Goal: Complete application form

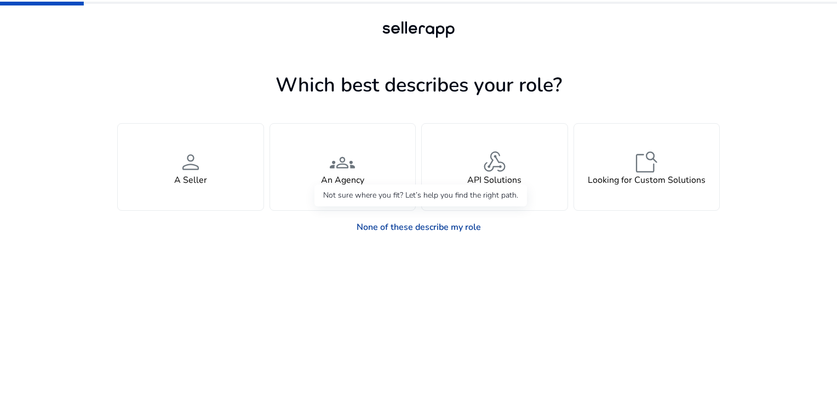
click at [417, 224] on link "None of these describe my role" at bounding box center [419, 227] width 142 height 22
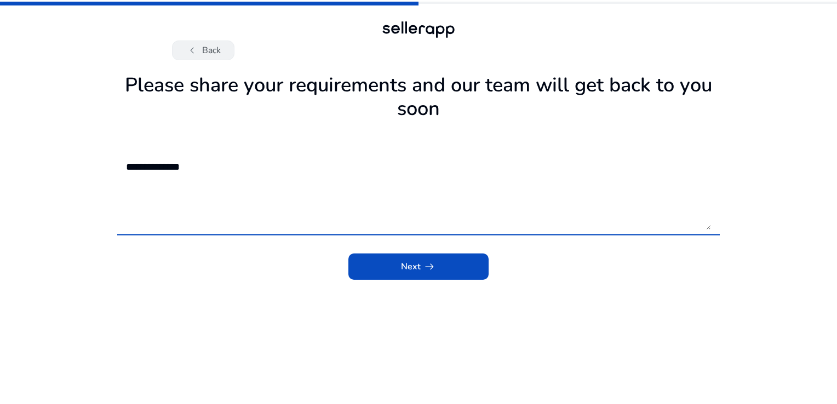
type textarea "**********"
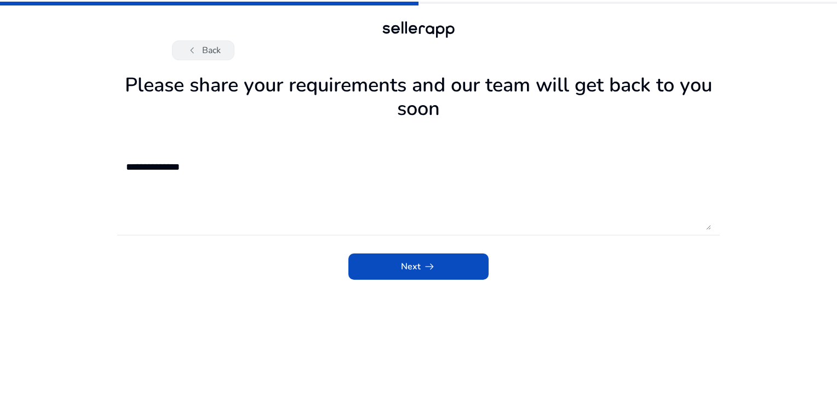
click at [188, 45] on span "chevron_left" at bounding box center [192, 50] width 13 height 13
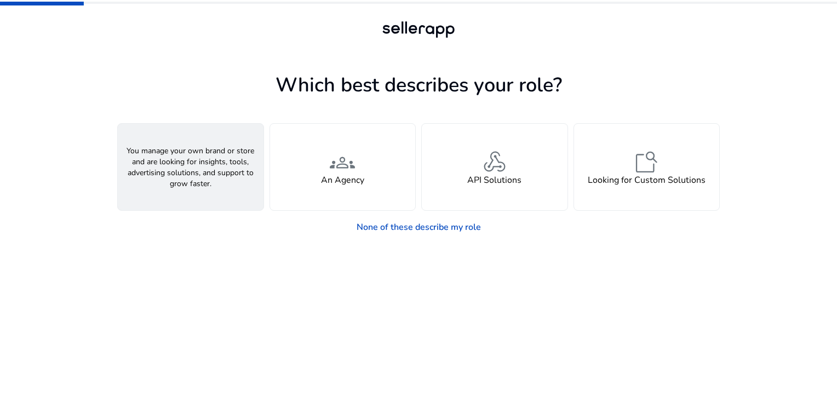
click at [219, 157] on div "person A Seller" at bounding box center [191, 167] width 146 height 87
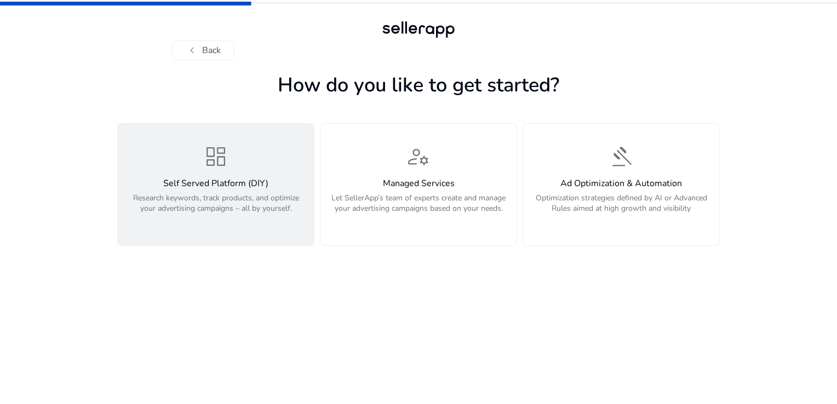
click at [189, 189] on h4 "Self Served Platform (DIY)" at bounding box center [215, 184] width 183 height 10
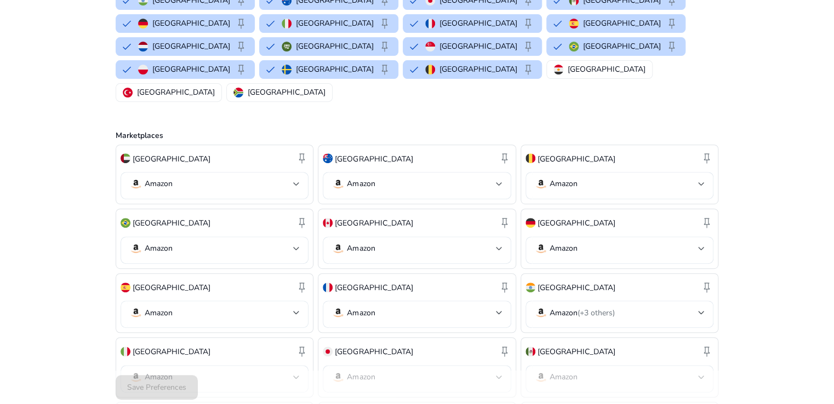
scroll to position [55, 0]
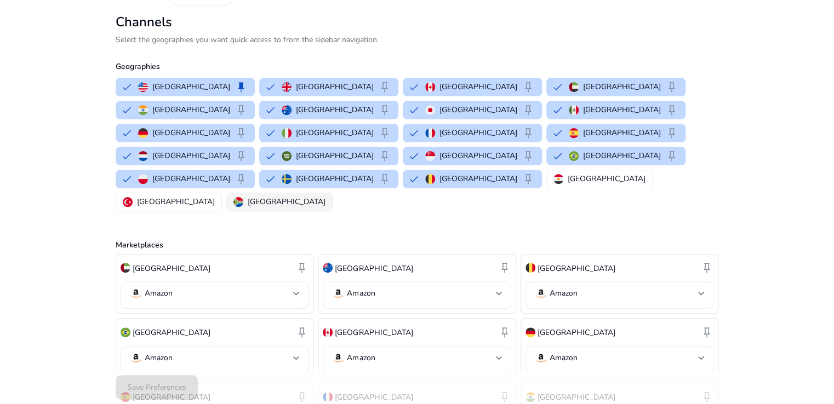
click at [325, 196] on p "South Africa" at bounding box center [287, 202] width 78 height 12
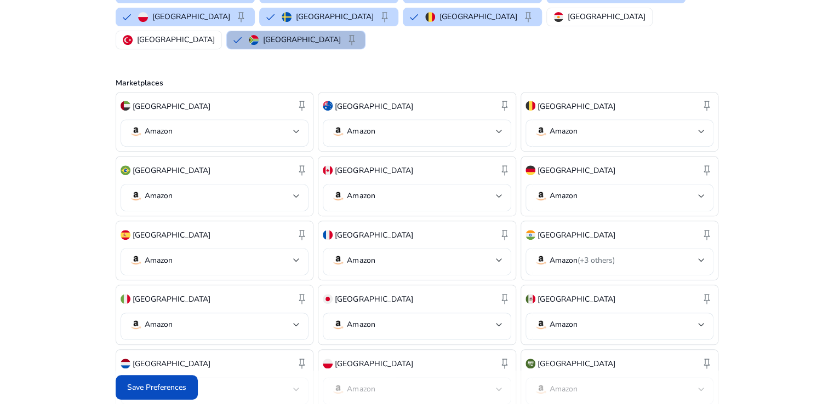
scroll to position [219, 0]
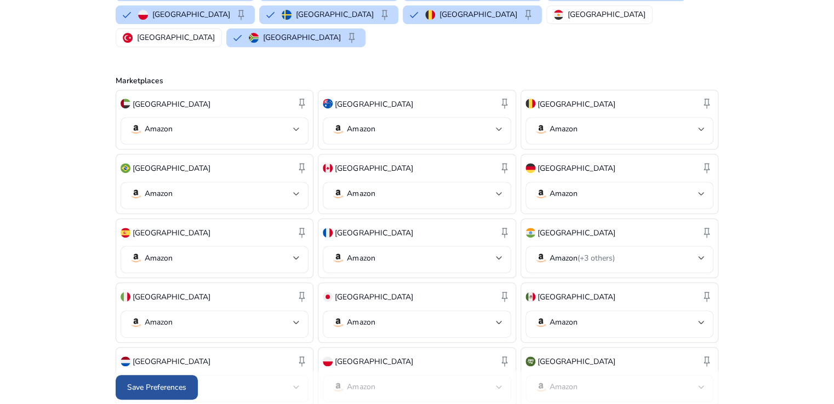
click at [173, 381] on span at bounding box center [157, 388] width 82 height 26
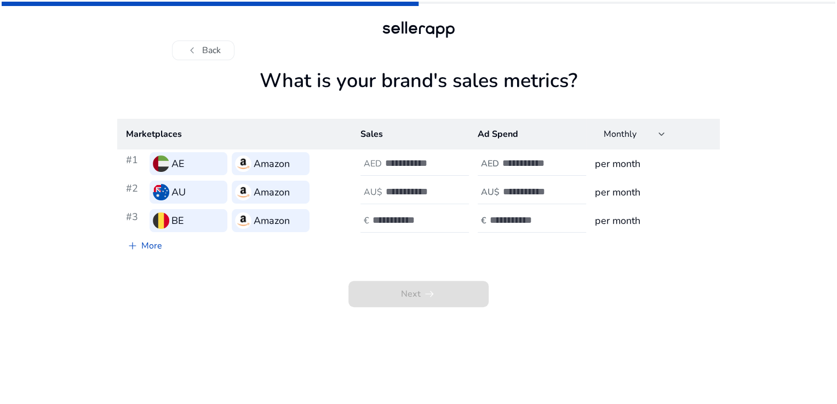
scroll to position [0, 0]
click at [422, 165] on input "number" at bounding box center [422, 163] width 74 height 12
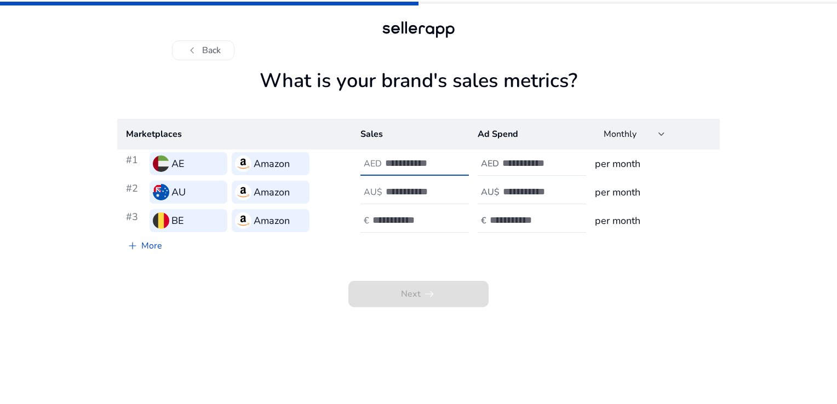
type input "***"
click at [406, 194] on input "number" at bounding box center [423, 192] width 74 height 12
type input "***"
click at [415, 224] on input "number" at bounding box center [410, 220] width 74 height 12
type input "***"
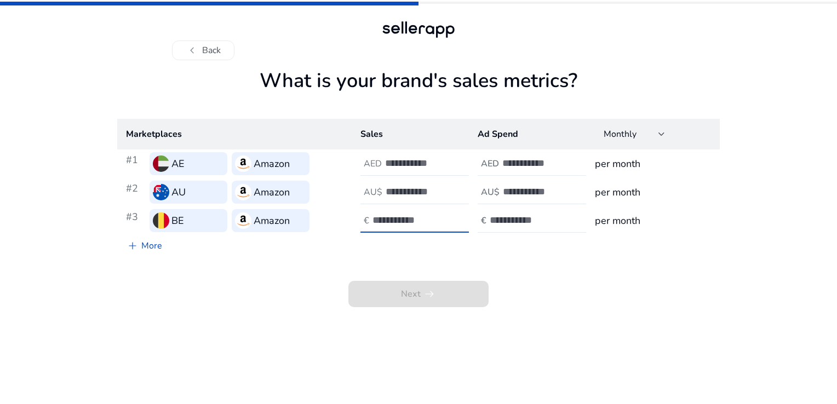
click at [523, 160] on input "number" at bounding box center [539, 163] width 74 height 12
click at [524, 163] on input "number" at bounding box center [539, 163] width 74 height 12
click at [530, 169] on div at bounding box center [551, 164] width 99 height 24
click at [524, 162] on input "number" at bounding box center [539, 163] width 74 height 12
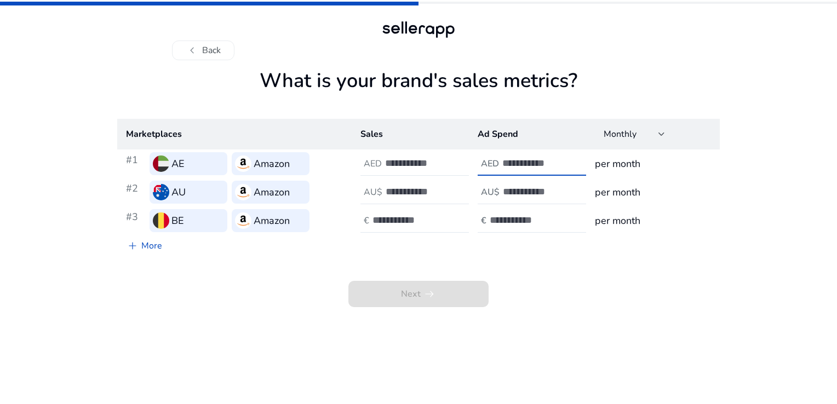
click at [524, 162] on input "number" at bounding box center [539, 163] width 74 height 12
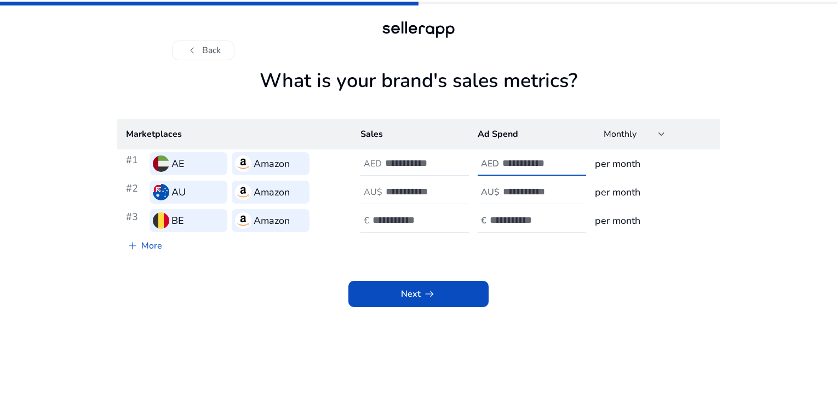
type input "**"
click at [528, 191] on input "number" at bounding box center [540, 192] width 74 height 12
type input "**"
click at [524, 215] on input "number" at bounding box center [527, 220] width 74 height 12
type input "**"
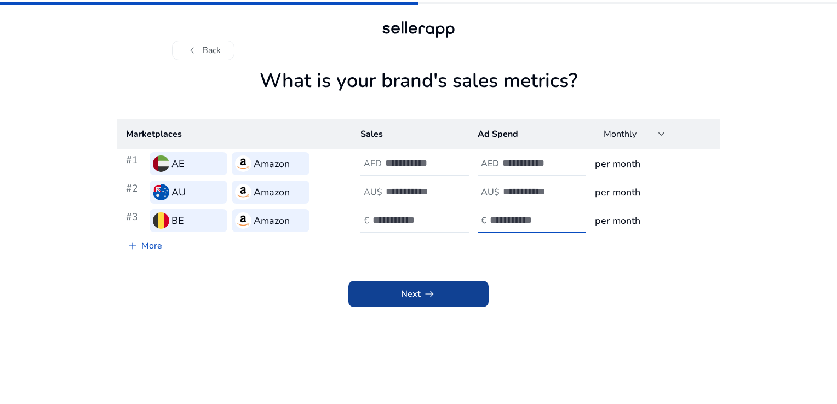
drag, startPoint x: 604, startPoint y: 315, endPoint x: 393, endPoint y: 288, distance: 212.1
click at [602, 315] on app-sales-metrics "What is your brand's sales metrics? Marketplaces Sales Ad Spend Monthly #1 AE A…" at bounding box center [418, 236] width 603 height 335
click at [390, 291] on span at bounding box center [418, 294] width 140 height 26
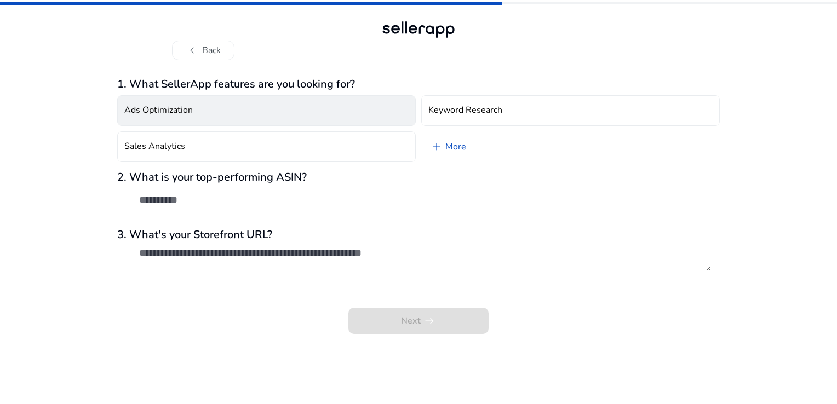
click at [213, 117] on button "Ads Optimization" at bounding box center [266, 110] width 299 height 31
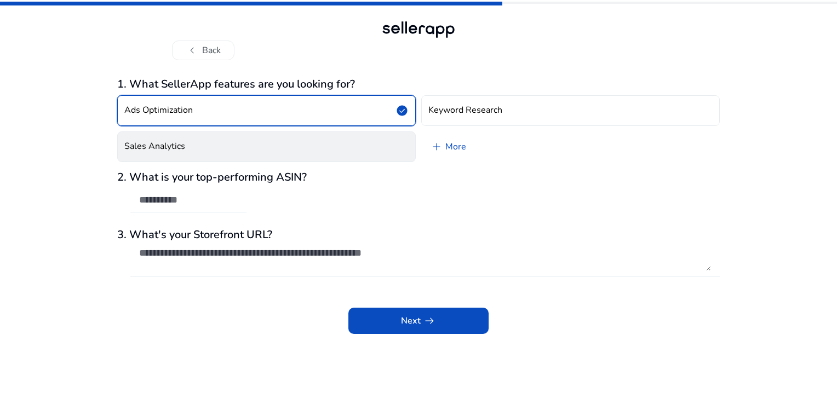
click at [195, 139] on button "Sales Analytics" at bounding box center [266, 146] width 299 height 31
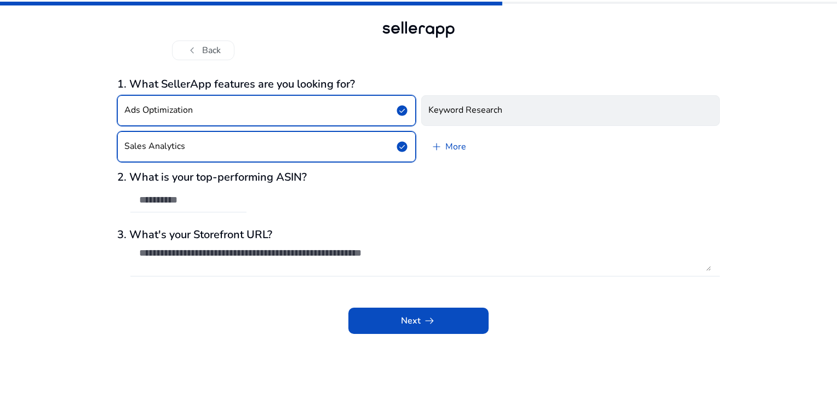
click at [483, 112] on h4 "Keyword Research" at bounding box center [465, 110] width 74 height 10
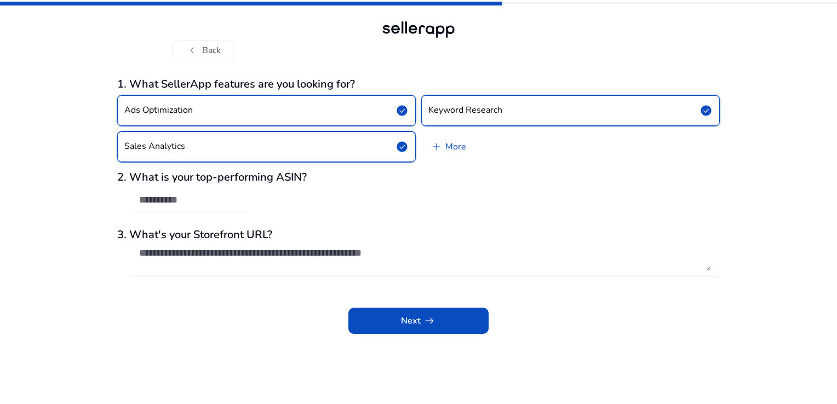
click at [214, 198] on input "text" at bounding box center [188, 200] width 99 height 12
click at [473, 315] on span at bounding box center [418, 321] width 140 height 26
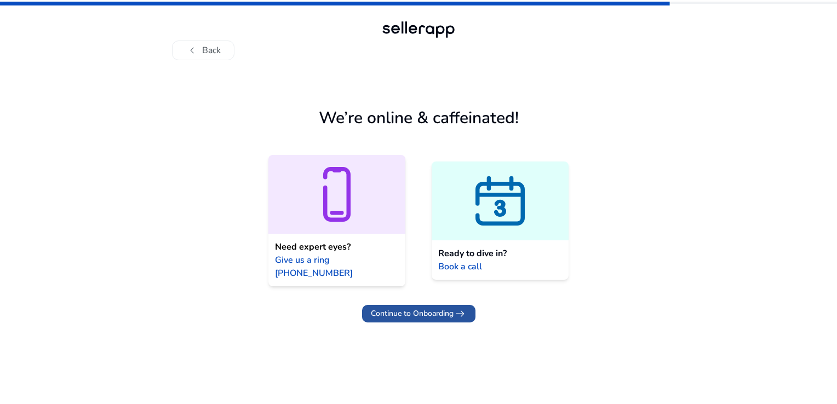
click at [437, 308] on span "Continue to Onboarding" at bounding box center [412, 314] width 83 height 12
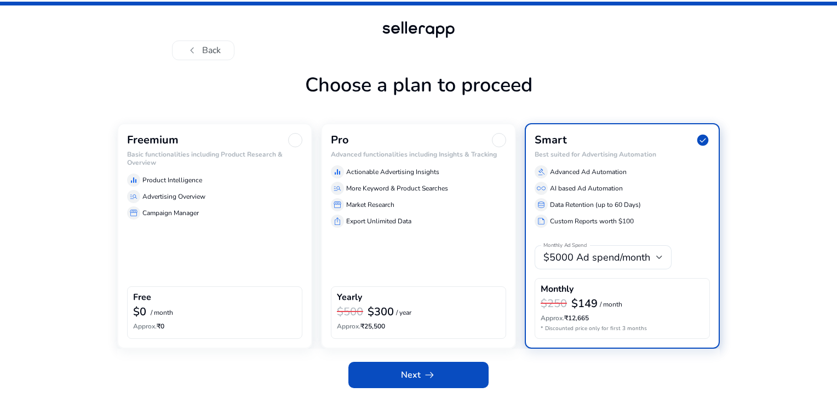
click at [274, 229] on div "Freemium Basic functionalities including Product Research & Overview equalizer …" at bounding box center [214, 236] width 195 height 226
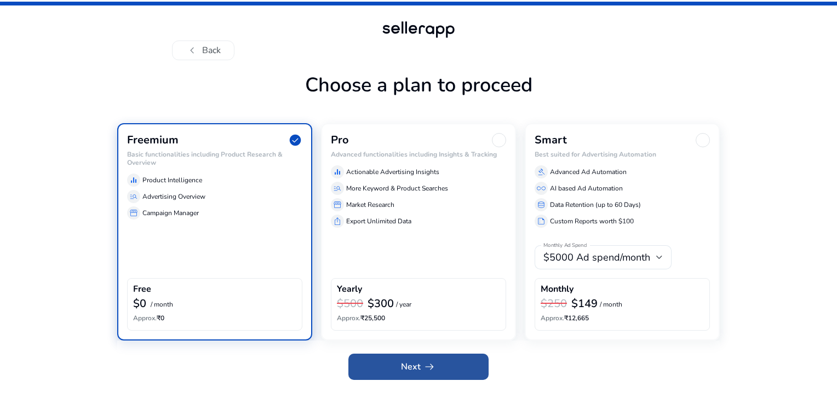
click at [410, 363] on span "Next arrow_right_alt" at bounding box center [418, 367] width 35 height 13
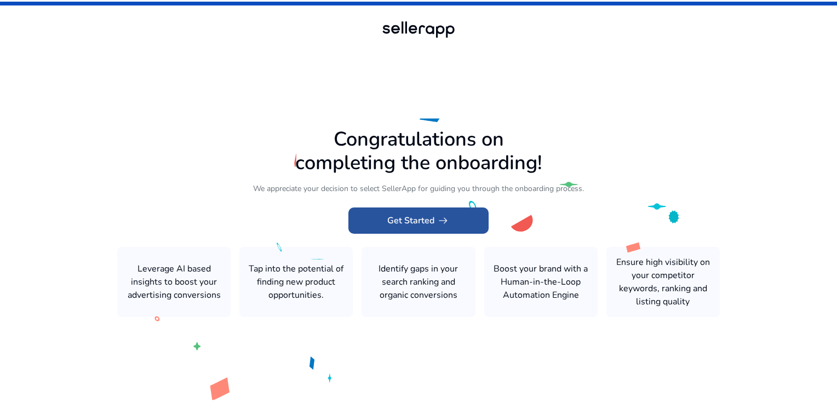
click at [424, 216] on span "Get Started arrow_right_alt" at bounding box center [418, 220] width 62 height 13
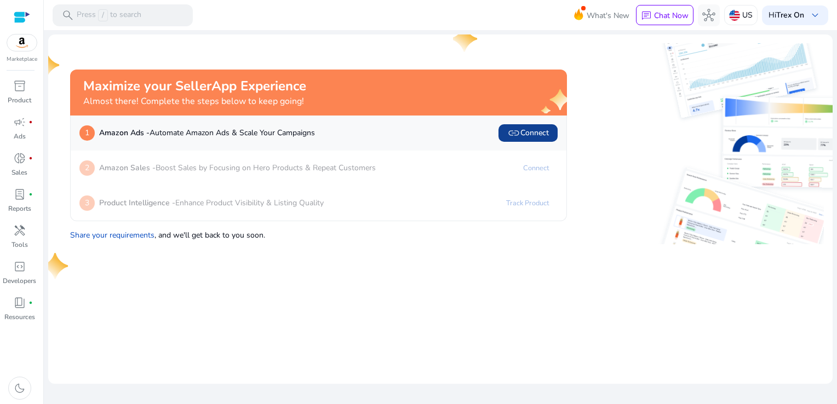
click at [531, 131] on span "link Connect" at bounding box center [528, 133] width 42 height 13
